Goal: Use online tool/utility: Utilize a website feature to perform a specific function

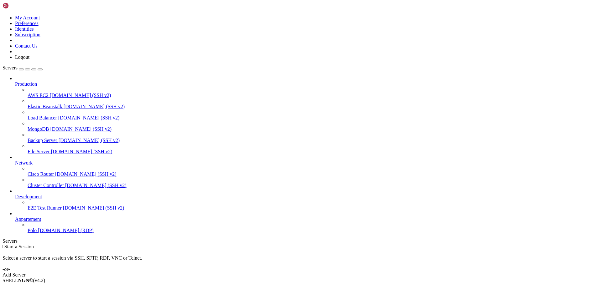
click at [45, 233] on span "[DOMAIN_NAME] (RDP)" at bounding box center [65, 230] width 55 height 5
click at [38, 233] on span "[DOMAIN_NAME] (RDP)" at bounding box center [65, 230] width 55 height 5
click at [37, 233] on span "Polo" at bounding box center [32, 230] width 9 height 5
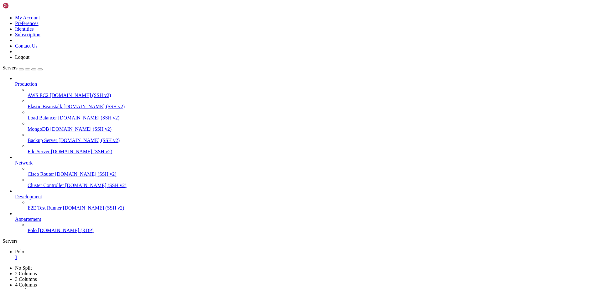
click at [40, 69] on icon "button" at bounding box center [40, 69] width 0 height 0
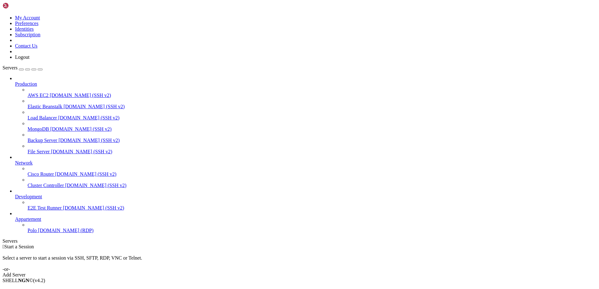
click at [37, 233] on span "Polo" at bounding box center [32, 230] width 9 height 5
